Goal: Find contact information: Obtain details needed to contact an individual or organization

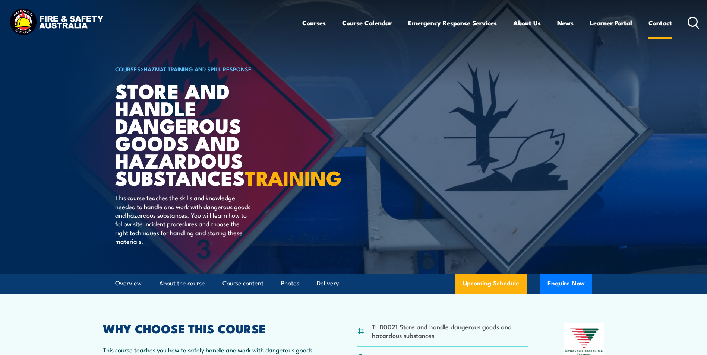
click at [650, 20] on link "Contact" at bounding box center [659, 23] width 23 height 20
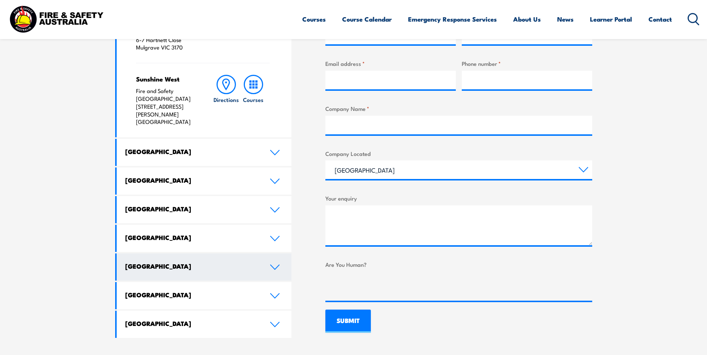
scroll to position [335, 0]
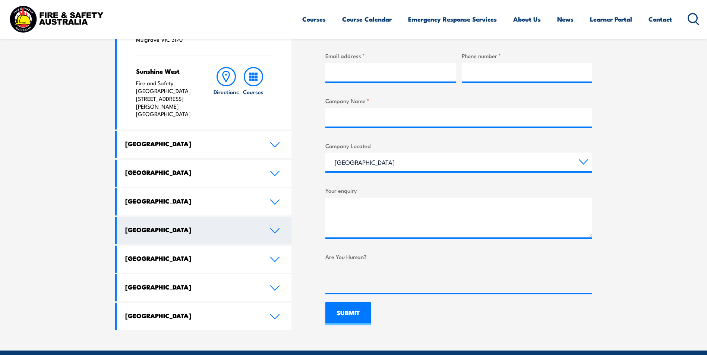
click at [165, 226] on h4 "[GEOGRAPHIC_DATA]" at bounding box center [191, 230] width 133 height 8
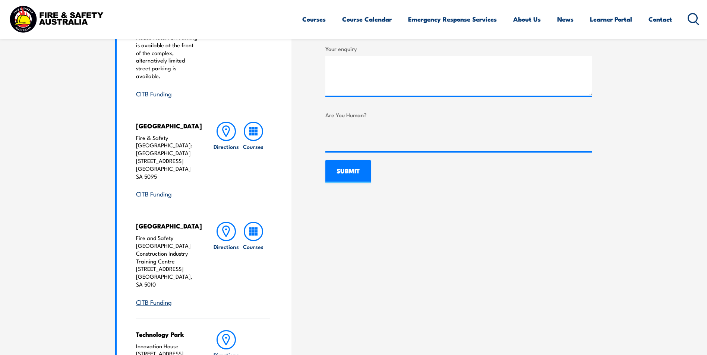
scroll to position [484, 0]
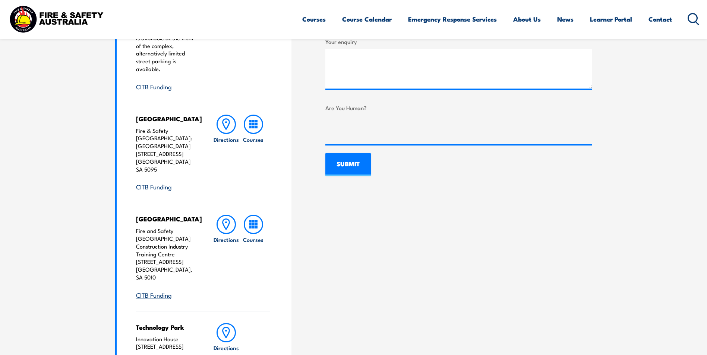
click at [167, 291] on link "CITB Funding" at bounding box center [154, 295] width 36 height 9
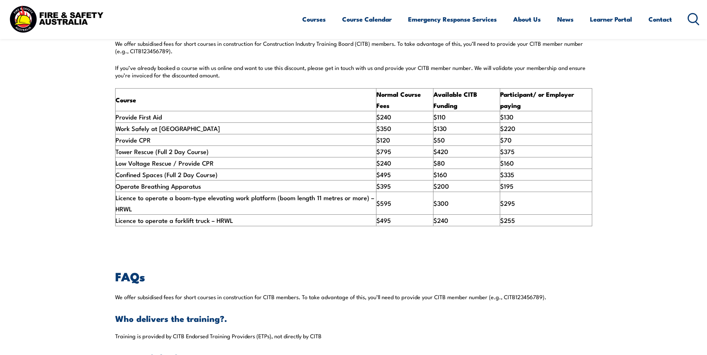
scroll to position [298, 0]
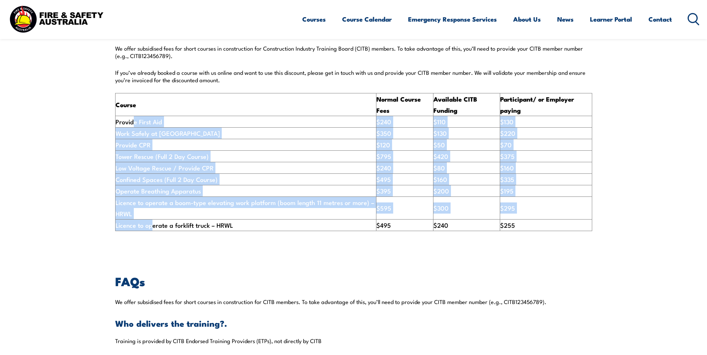
drag, startPoint x: 145, startPoint y: 139, endPoint x: 152, endPoint y: 242, distance: 103.1
click at [152, 231] on tbody "Course Normal Course Fees Available CITB Funding Participant/ or Employer payin…" at bounding box center [353, 162] width 476 height 138
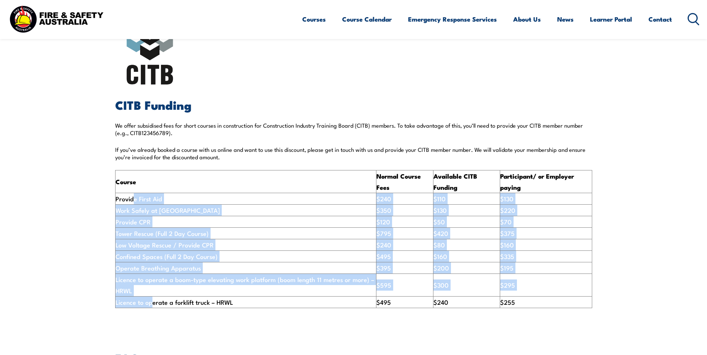
scroll to position [37, 0]
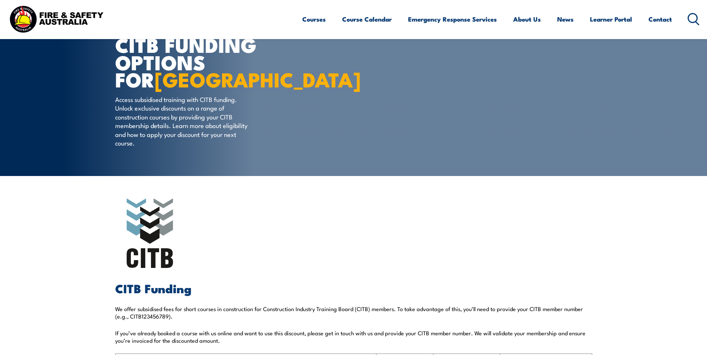
click at [224, 225] on h2 at bounding box center [353, 234] width 477 height 70
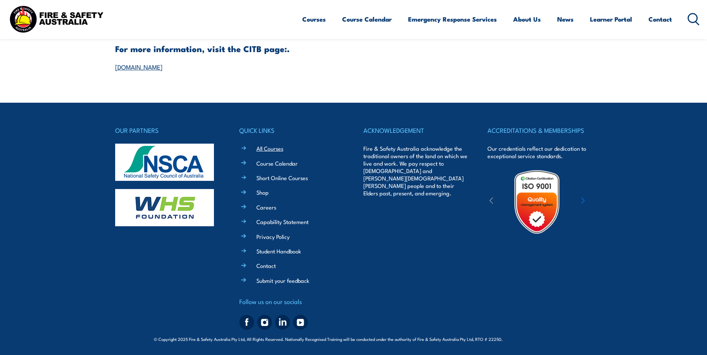
scroll to position [926, 0]
click at [259, 267] on link "Contact" at bounding box center [265, 266] width 19 height 8
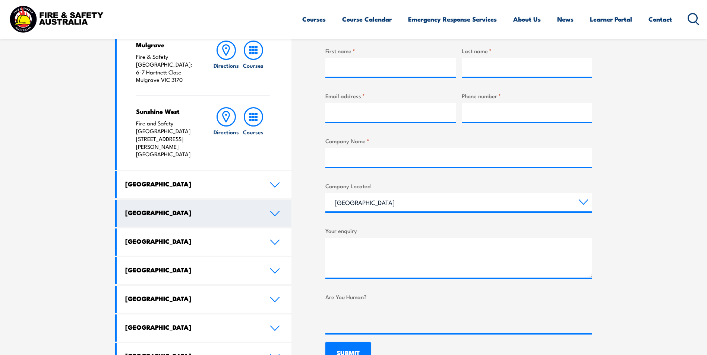
scroll to position [335, 0]
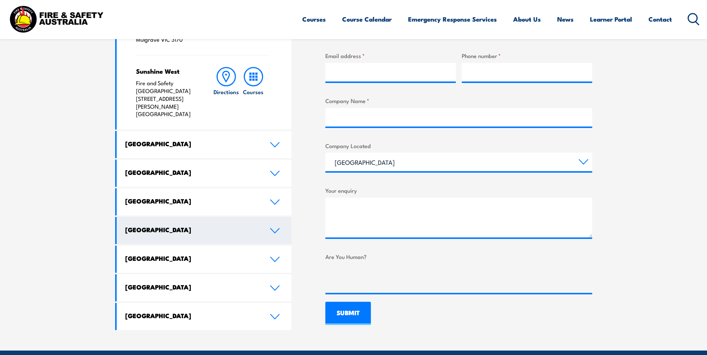
click at [152, 226] on h4 "[GEOGRAPHIC_DATA]" at bounding box center [191, 230] width 133 height 8
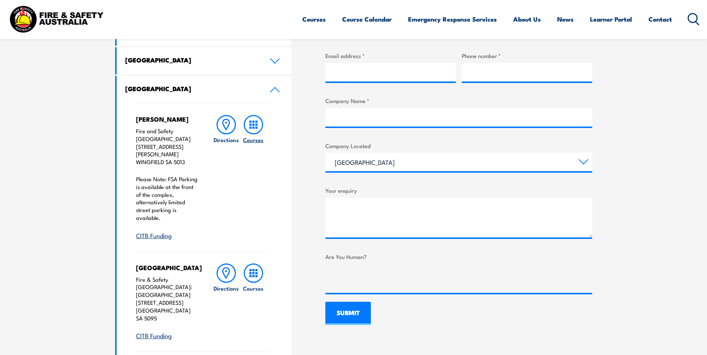
click at [255, 124] on rect at bounding box center [256, 125] width 2 height 2
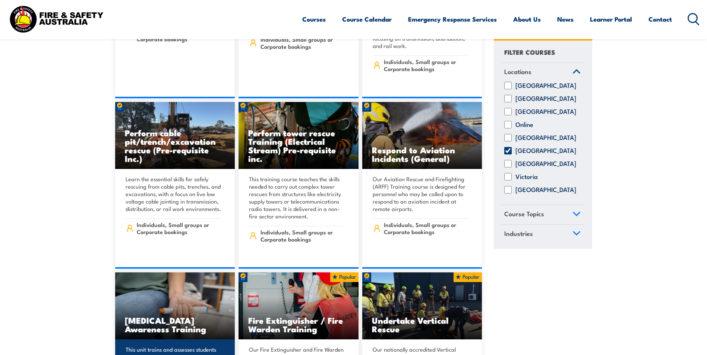
scroll to position [1825, 0]
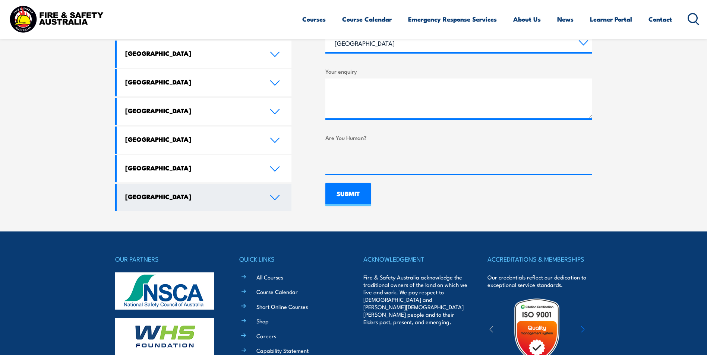
scroll to position [343, 0]
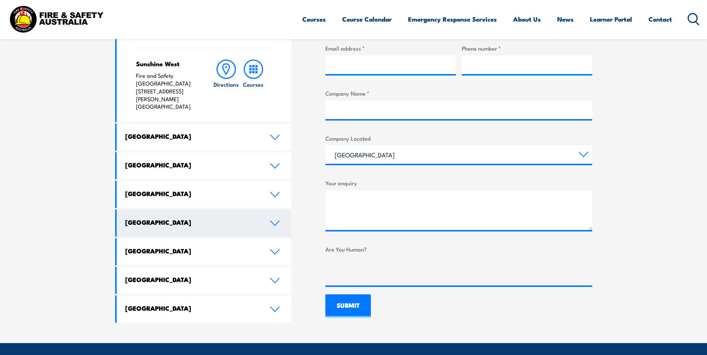
click at [170, 218] on h4 "[GEOGRAPHIC_DATA]" at bounding box center [191, 222] width 133 height 8
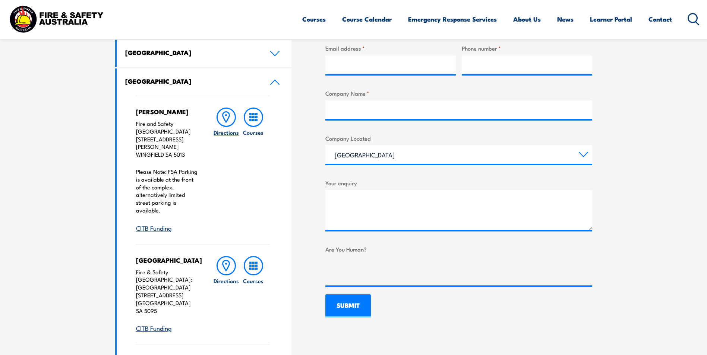
click at [222, 113] on icon at bounding box center [225, 117] width 19 height 19
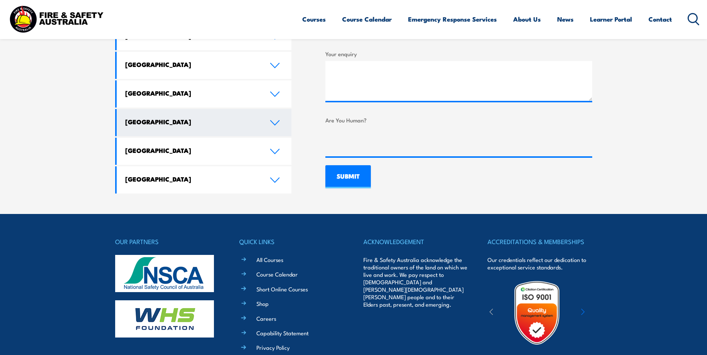
scroll to position [484, 0]
